Goal: Task Accomplishment & Management: Manage account settings

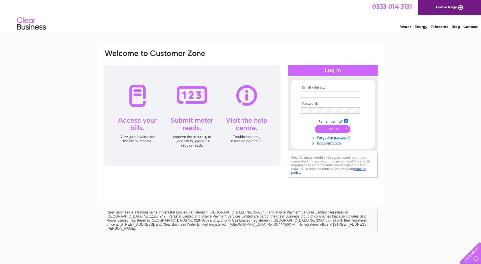
type input "cameron@cameronstephen.co.uk"
drag, startPoint x: 0, startPoint y: 0, endPoint x: 326, endPoint y: 128, distance: 350.4
click at [326, 128] on input "submit" at bounding box center [333, 129] width 36 height 8
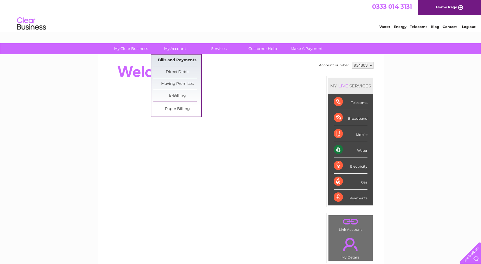
click at [170, 58] on link "Bills and Payments" at bounding box center [177, 61] width 48 height 12
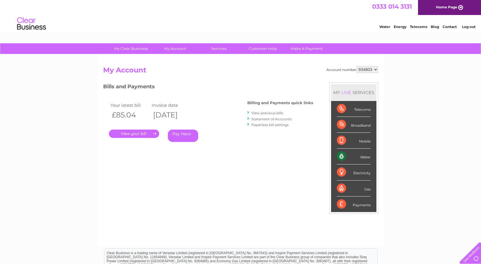
click at [145, 132] on link "." at bounding box center [134, 134] width 50 height 8
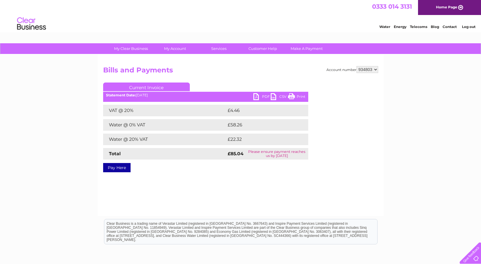
click at [261, 97] on link "PDF" at bounding box center [261, 97] width 17 height 8
